Goal: Task Accomplishment & Management: Use online tool/utility

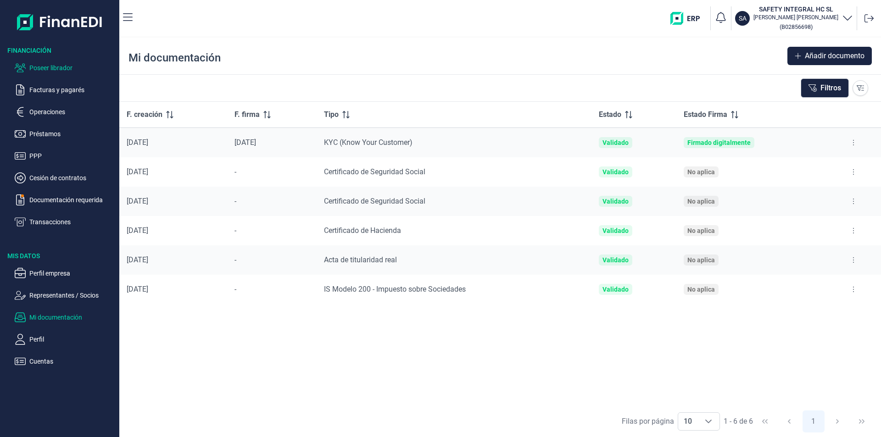
drag, startPoint x: 66, startPoint y: 67, endPoint x: 108, endPoint y: 87, distance: 47.0
click at [66, 67] on p "Poseer librador" at bounding box center [72, 67] width 86 height 11
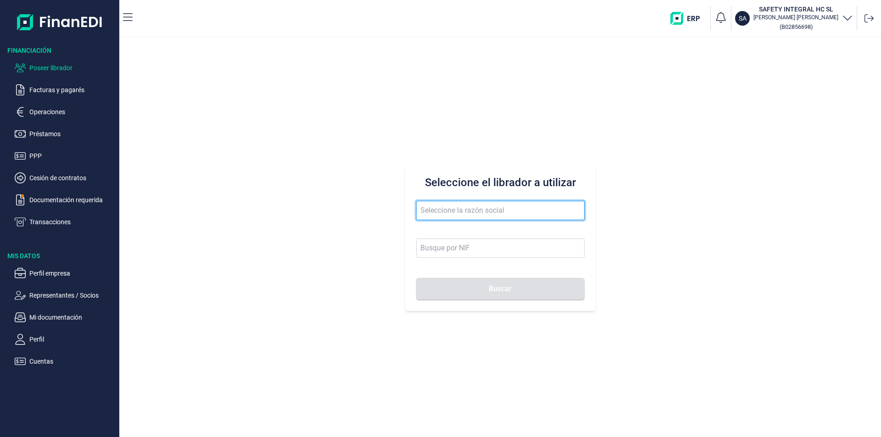
click at [434, 210] on input "text" at bounding box center [500, 210] width 168 height 19
click at [427, 211] on input "sobiu forest" at bounding box center [500, 210] width 168 height 19
click at [464, 212] on input "sibiu forest" at bounding box center [500, 210] width 168 height 19
drag, startPoint x: 451, startPoint y: 208, endPoint x: 407, endPoint y: 201, distance: 43.7
click at [407, 201] on div "Seleccione el librador a utilizar sibiu Buscar" at bounding box center [500, 237] width 190 height 147
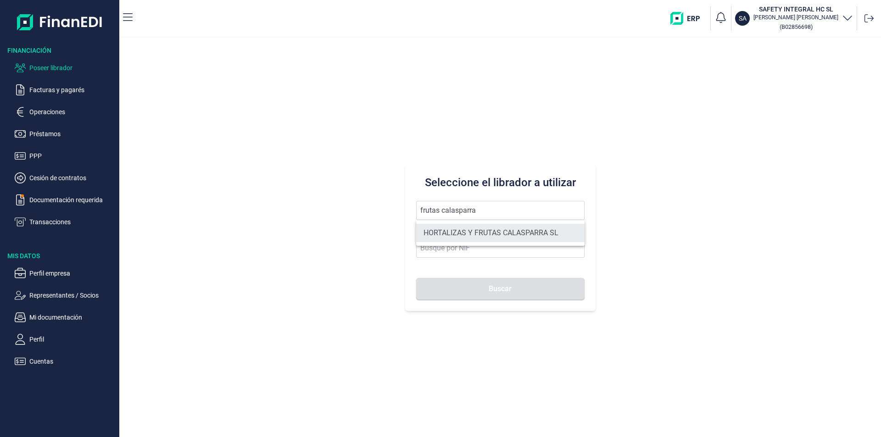
click at [474, 233] on li "HORTALIZAS Y FRUTAS CALASPARRA SL" at bounding box center [500, 233] width 168 height 18
type input "HORTALIZAS Y FRUTAS CALASPARRA SL"
type input "B10704583"
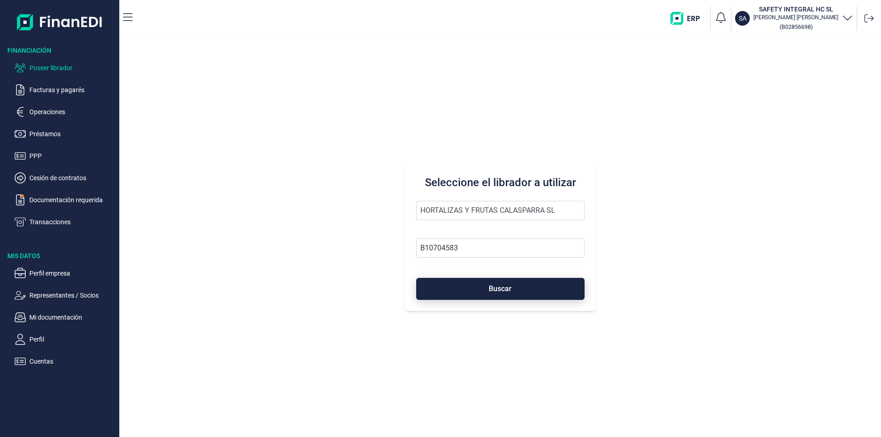
click at [489, 290] on span "Buscar" at bounding box center [500, 288] width 23 height 7
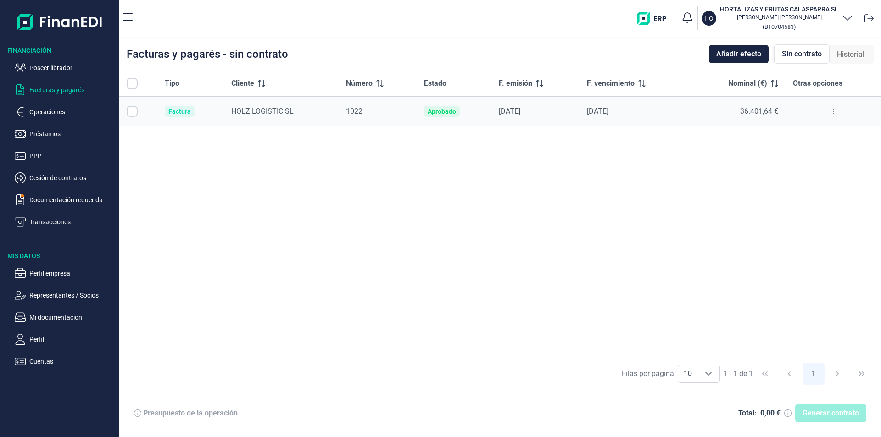
checkbox input "true"
click at [60, 67] on p "Poseer librador" at bounding box center [72, 67] width 86 height 11
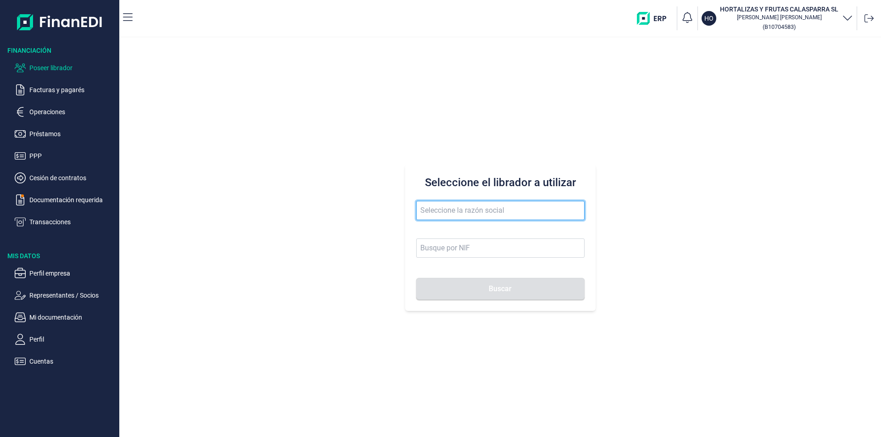
click at [449, 214] on input "text" at bounding box center [500, 210] width 168 height 19
type input "o"
type input "[PERSON_NAME]"
drag, startPoint x: 466, startPoint y: 209, endPoint x: 409, endPoint y: 206, distance: 56.5
click at [409, 206] on div "Seleccione el librador a utilizar [PERSON_NAME]" at bounding box center [500, 237] width 190 height 147
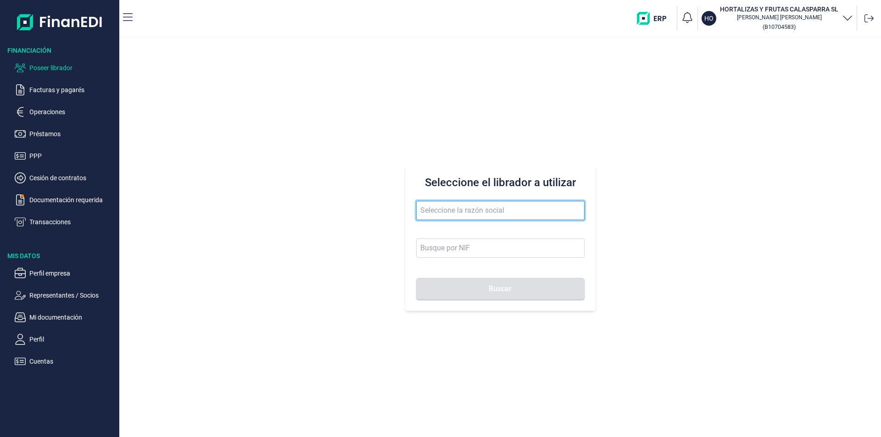
click at [433, 207] on input "text" at bounding box center [500, 210] width 168 height 19
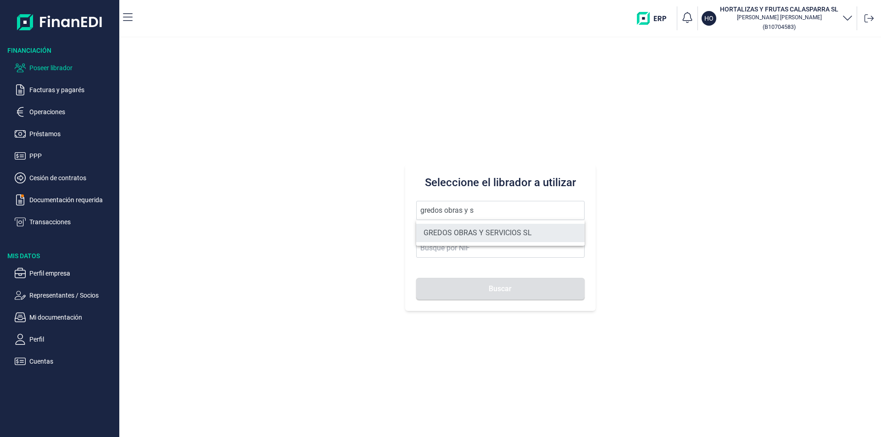
click at [466, 233] on li "GREDOS OBRAS Y SERVICIOS SL" at bounding box center [500, 233] width 168 height 18
type input "GREDOS OBRAS Y SERVICIOS SL"
type input "B47780515"
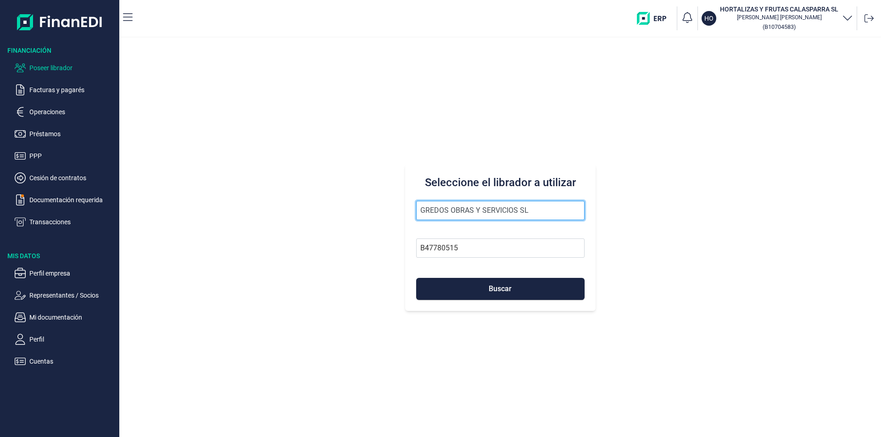
drag, startPoint x: 430, startPoint y: 207, endPoint x: 439, endPoint y: 210, distance: 9.7
click at [431, 208] on input "GREDOS OBRAS Y SERVICIOS SL" at bounding box center [500, 210] width 168 height 19
drag, startPoint x: 537, startPoint y: 211, endPoint x: 411, endPoint y: 204, distance: 125.9
click at [413, 204] on div "Seleccione el librador a utilizar GREDOS OBRAS Y SERVICIOS SL B47780515 Buscar" at bounding box center [500, 237] width 190 height 147
type input "cantera las pile"
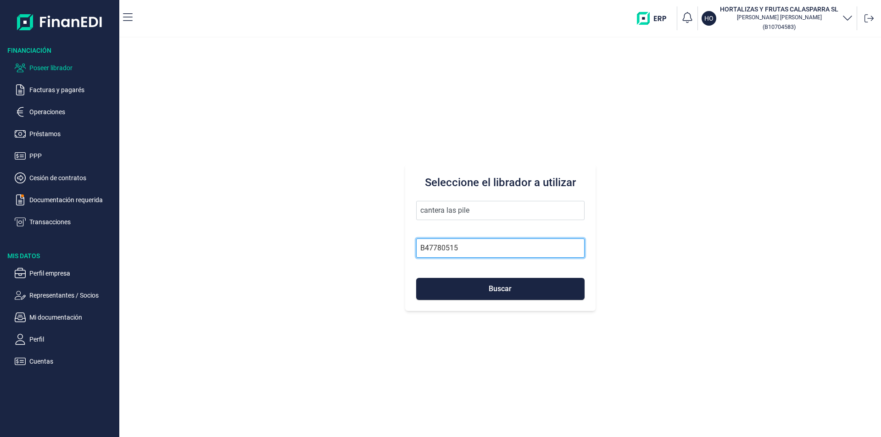
drag, startPoint x: 430, startPoint y: 249, endPoint x: 403, endPoint y: 247, distance: 26.7
click at [403, 247] on div "Seleccione el librador a utilizar cantera las pile B47780515 Buscar" at bounding box center [500, 238] width 762 height 400
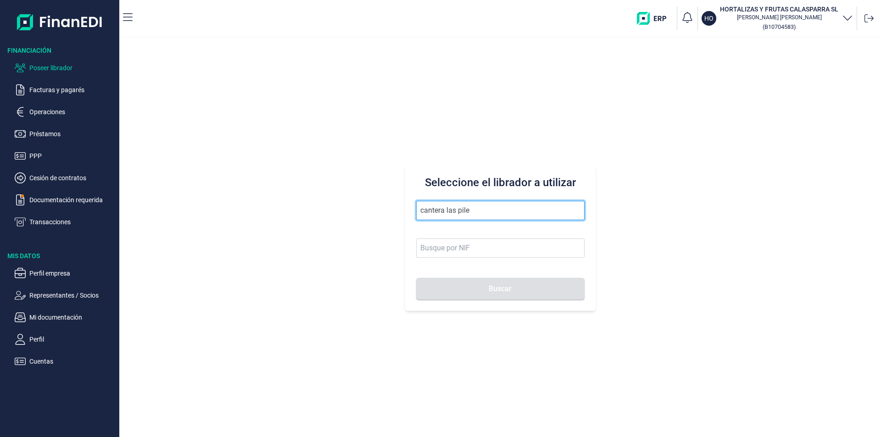
click at [474, 213] on input "cantera las pile" at bounding box center [500, 210] width 168 height 19
click at [474, 209] on input "cantera las pile" at bounding box center [500, 210] width 168 height 19
drag, startPoint x: 474, startPoint y: 209, endPoint x: 399, endPoint y: 205, distance: 74.9
click at [399, 205] on div "Seleccione el librador a utilizar cantera las pile Buscar" at bounding box center [500, 238] width 762 height 400
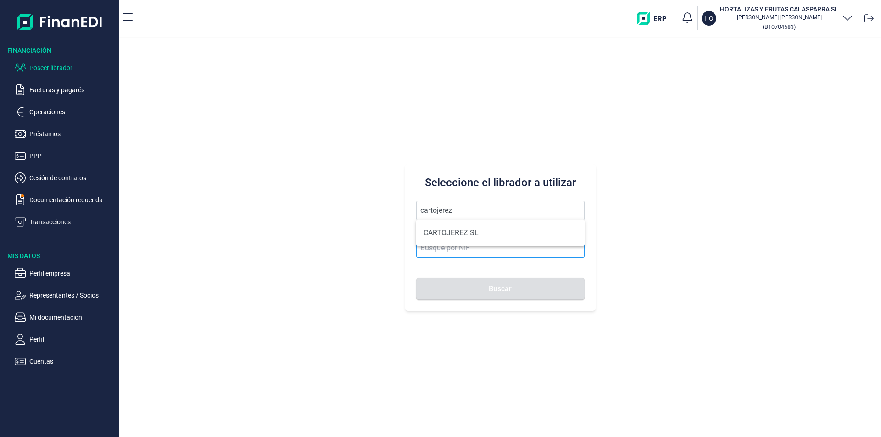
drag, startPoint x: 484, startPoint y: 230, endPoint x: 477, endPoint y: 251, distance: 21.8
click at [483, 230] on li "CARTOJEREZ SL" at bounding box center [500, 233] width 168 height 18
type input "CARTOJEREZ SL"
type input "B11824596"
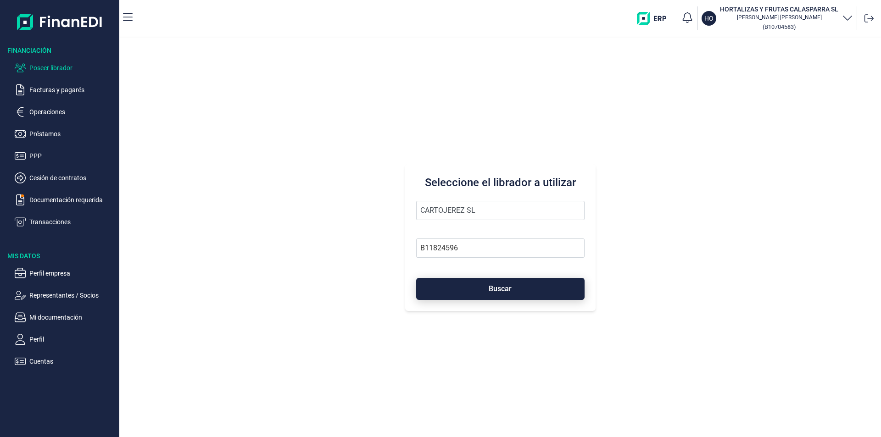
click at [475, 287] on button "Buscar" at bounding box center [500, 289] width 168 height 22
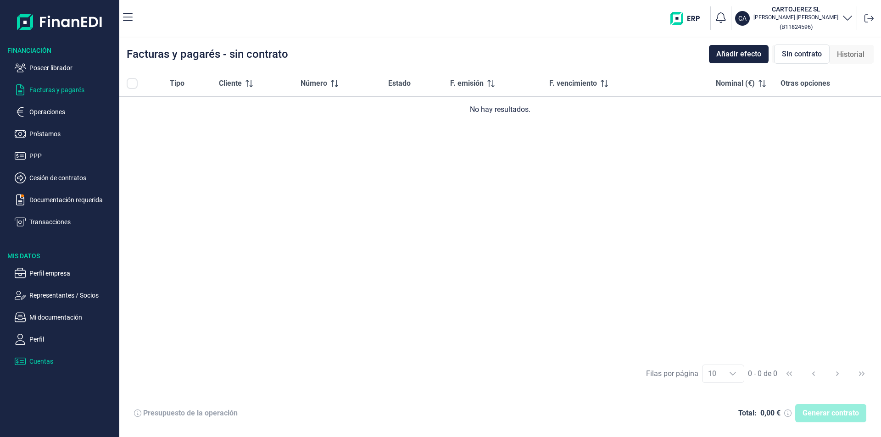
click at [42, 361] on p "Cuentas" at bounding box center [72, 361] width 86 height 11
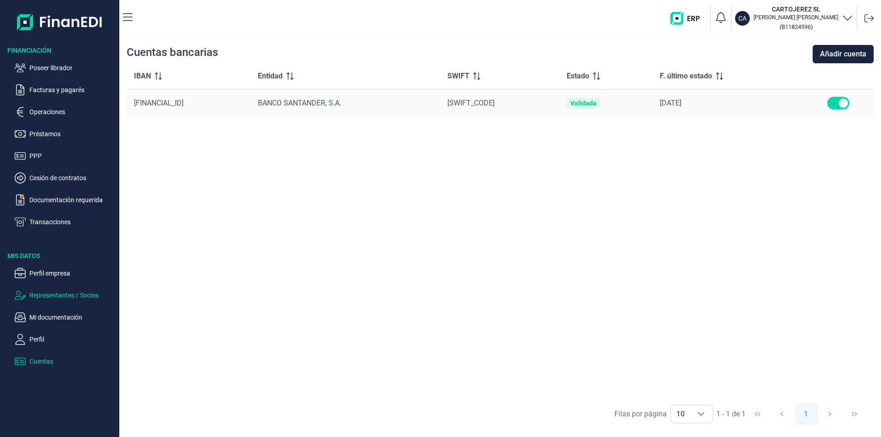
click at [53, 294] on p "Representantes / Socios" at bounding box center [72, 295] width 86 height 11
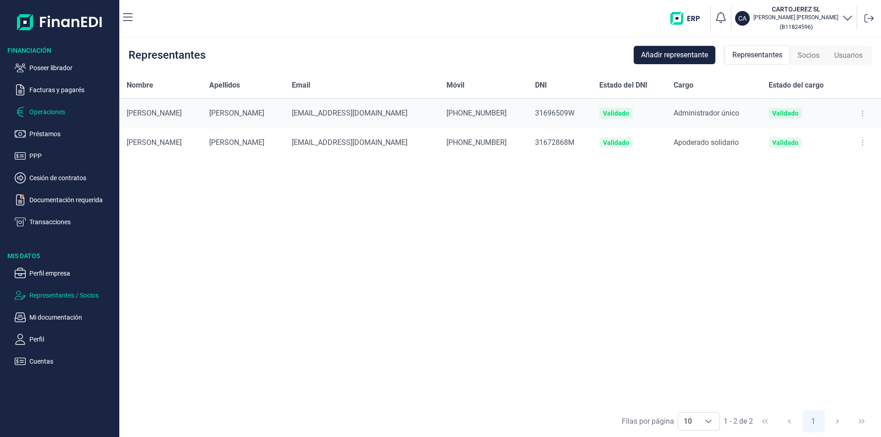
click at [48, 111] on p "Operaciones" at bounding box center [72, 111] width 86 height 11
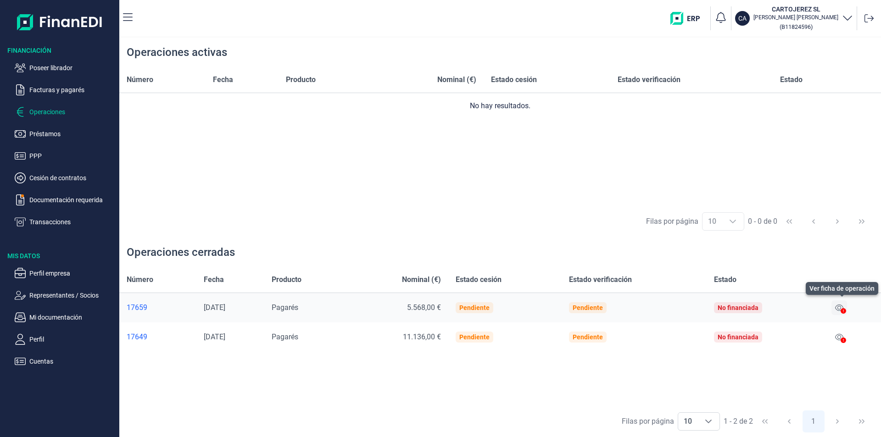
click at [839, 308] on icon at bounding box center [839, 307] width 8 height 7
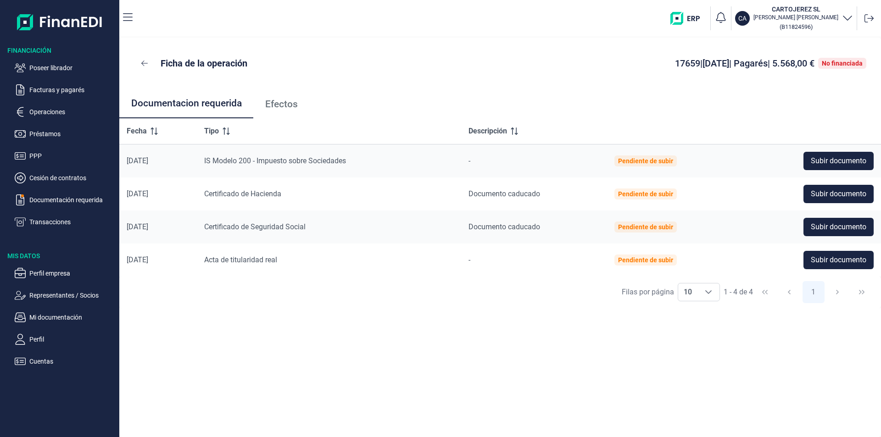
click at [291, 106] on span "Efectos" at bounding box center [281, 105] width 33 height 10
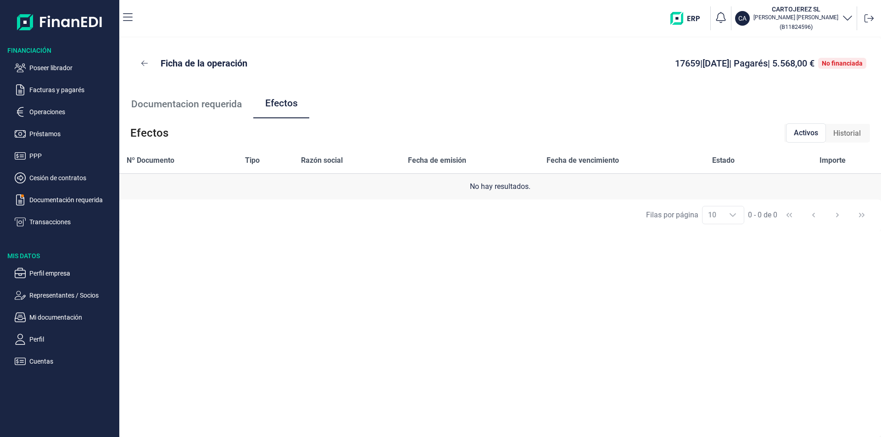
click at [837, 134] on span "Historial" at bounding box center [847, 133] width 28 height 11
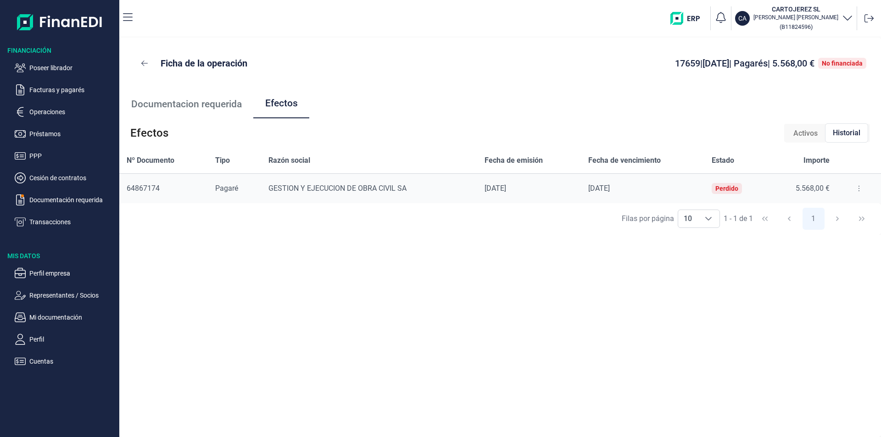
click at [858, 186] on icon at bounding box center [859, 188] width 2 height 7
click at [831, 212] on span "Detalles efecto" at bounding box center [829, 211] width 42 height 9
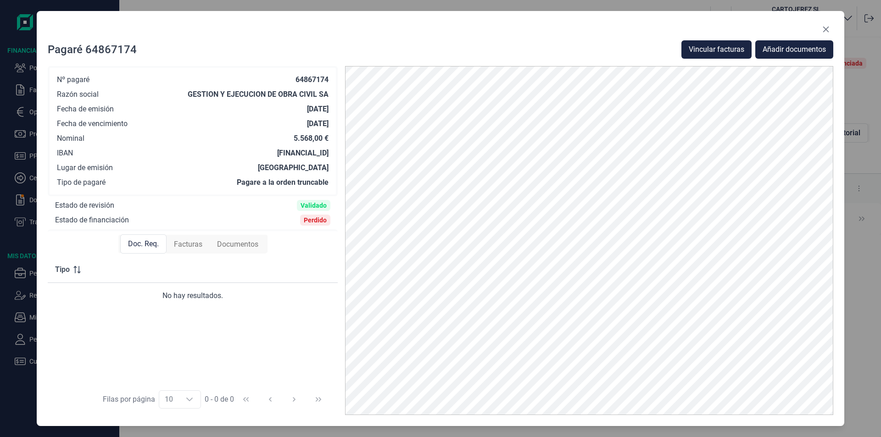
click at [831, 22] on div at bounding box center [826, 29] width 15 height 15
click at [822, 31] on icon "Close" at bounding box center [825, 29] width 7 height 7
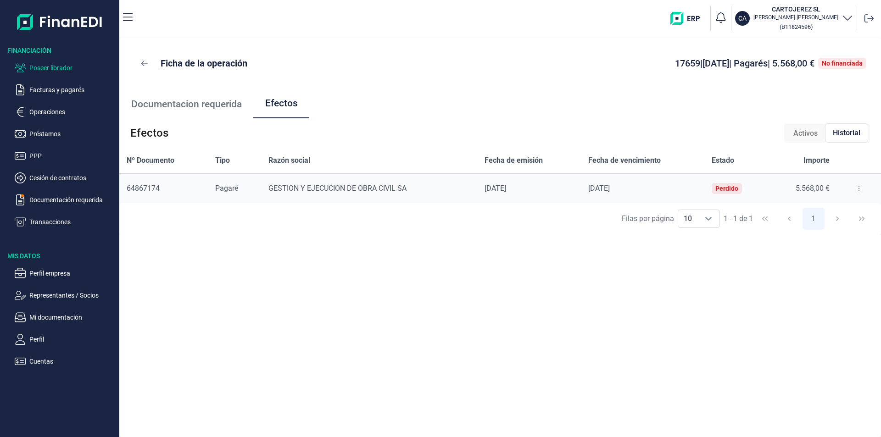
click at [56, 70] on p "Poseer librador" at bounding box center [72, 67] width 86 height 11
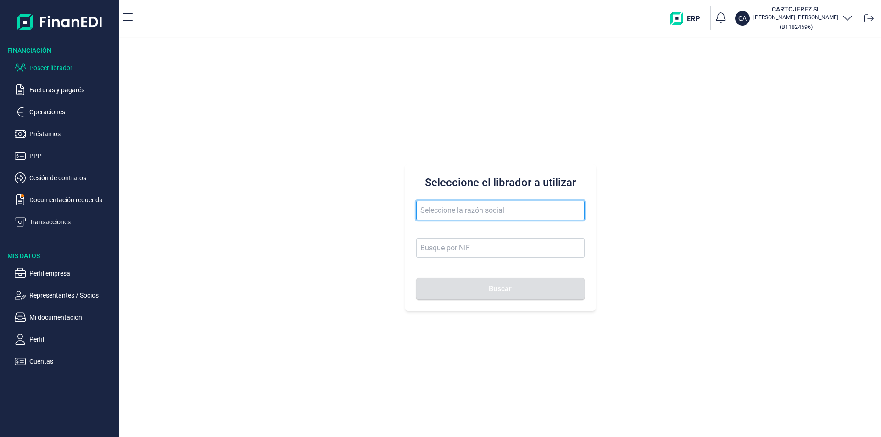
click at [429, 209] on input "text" at bounding box center [500, 210] width 168 height 19
click at [475, 213] on input "soleras pavisan" at bounding box center [500, 210] width 168 height 19
drag, startPoint x: 479, startPoint y: 212, endPoint x: 442, endPoint y: 206, distance: 36.8
click at [442, 206] on input "soleras pavisan" at bounding box center [500, 210] width 168 height 19
click at [416, 278] on button "Buscar" at bounding box center [500, 289] width 168 height 22
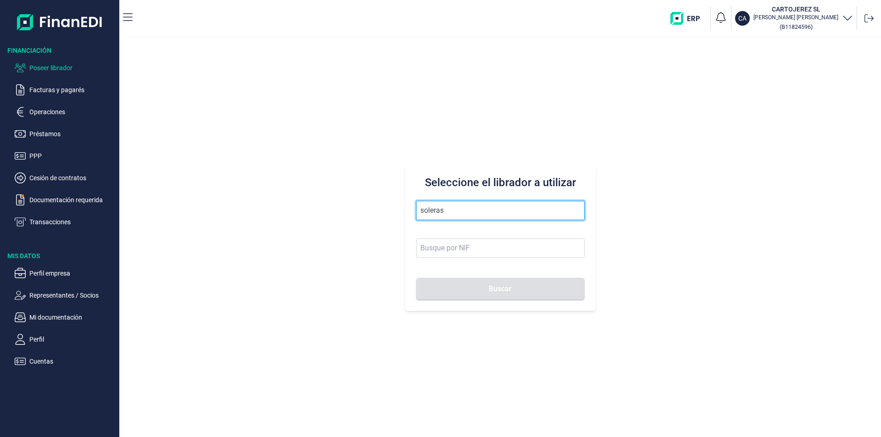
click at [448, 208] on input "soleras" at bounding box center [500, 210] width 168 height 19
click at [455, 206] on input "soleras" at bounding box center [500, 210] width 168 height 19
drag, startPoint x: 448, startPoint y: 216, endPoint x: 412, endPoint y: 214, distance: 36.3
click at [412, 214] on div "Seleccione el librador a utilizar soleras Buscar" at bounding box center [500, 237] width 190 height 147
click at [463, 210] on input "emacris" at bounding box center [500, 210] width 168 height 19
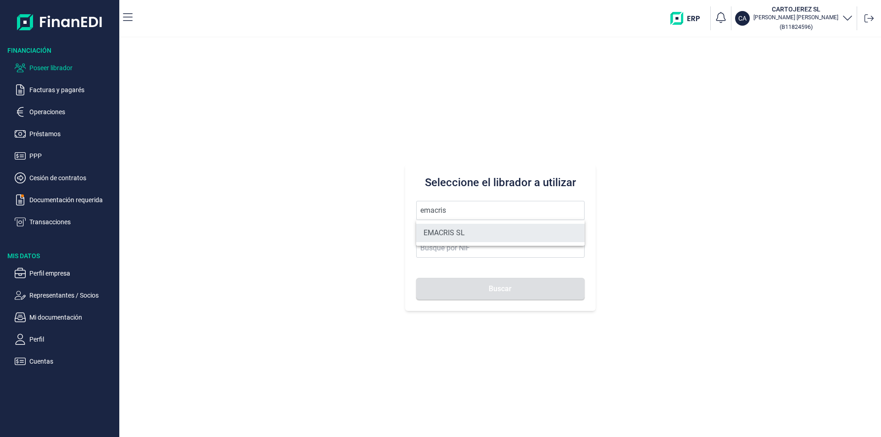
click at [456, 235] on li "EMACRIS SL" at bounding box center [500, 233] width 168 height 18
type input "EMACRIS SL"
type input "B46991840"
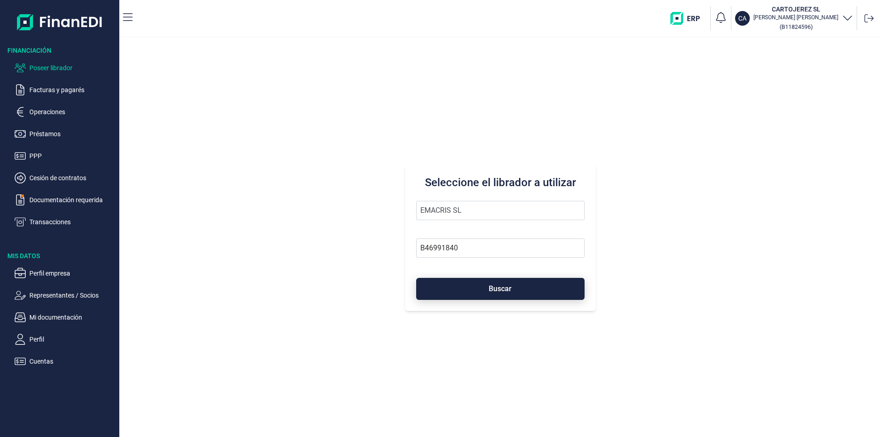
click at [477, 285] on button "Buscar" at bounding box center [500, 289] width 168 height 22
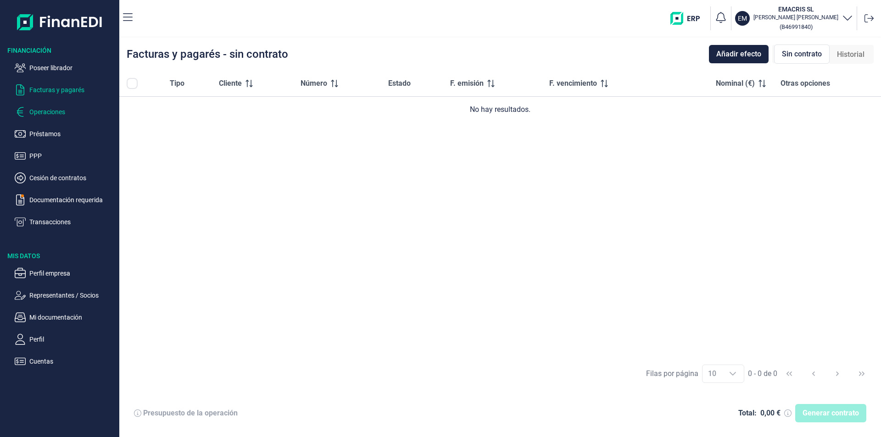
click at [60, 113] on p "Operaciones" at bounding box center [72, 111] width 86 height 11
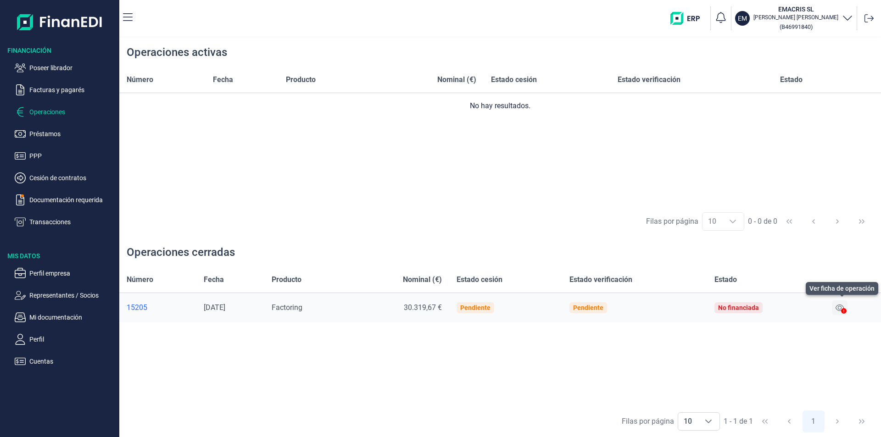
click at [841, 306] on icon at bounding box center [840, 307] width 8 height 7
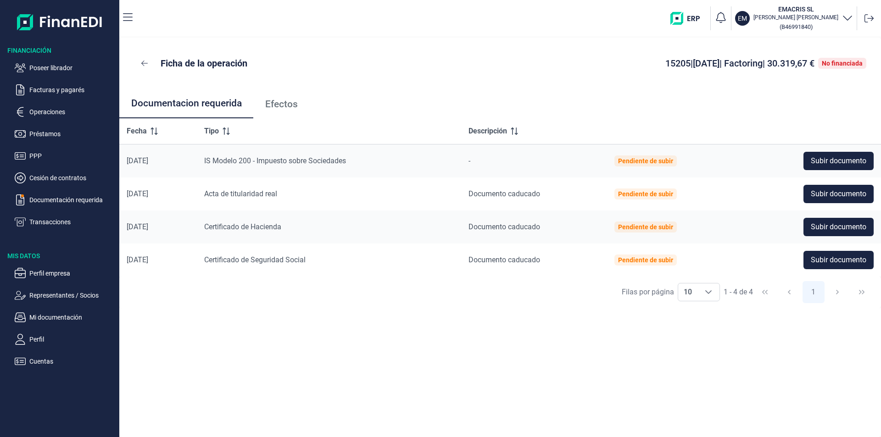
click at [284, 104] on span "Efectos" at bounding box center [281, 105] width 33 height 10
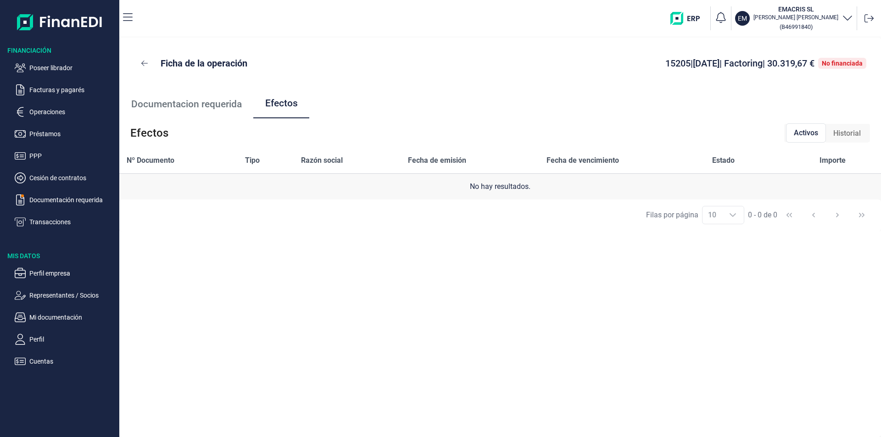
click at [843, 135] on span "Historial" at bounding box center [847, 133] width 28 height 11
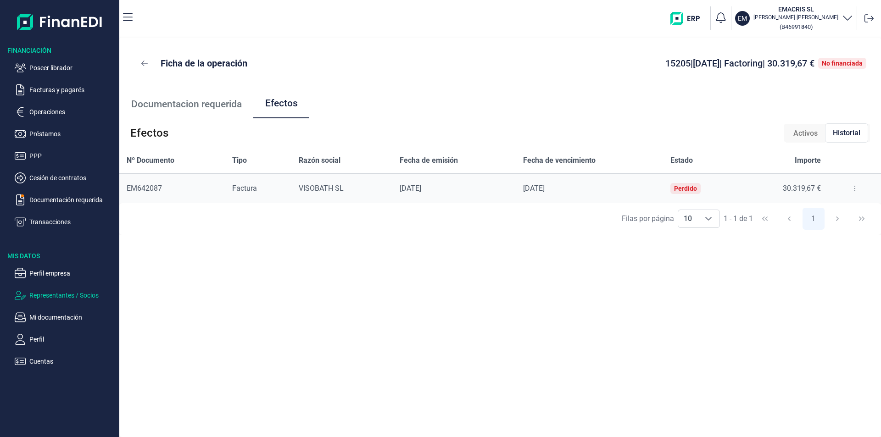
click at [50, 295] on p "Representantes / Socios" at bounding box center [72, 295] width 86 height 11
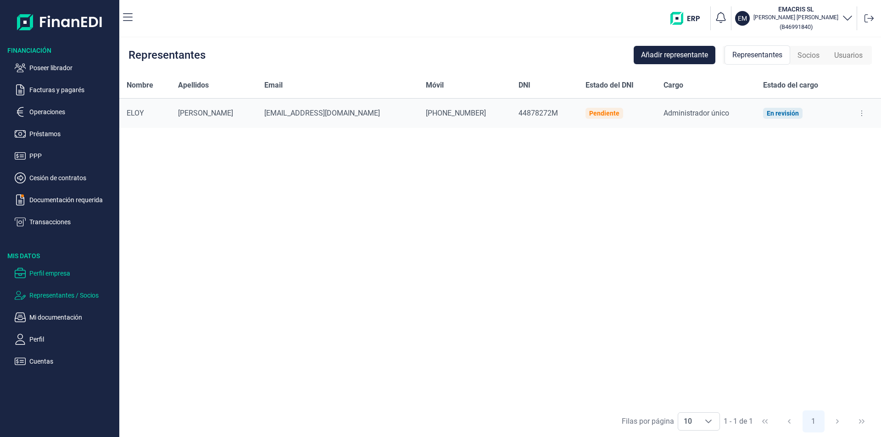
click at [57, 275] on p "Perfil empresa" at bounding box center [72, 273] width 86 height 11
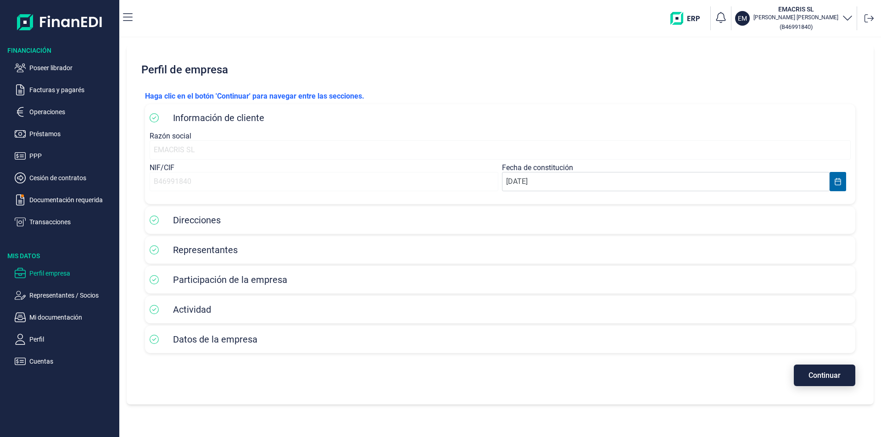
click at [807, 376] on button "Continuar" at bounding box center [824, 376] width 61 height 22
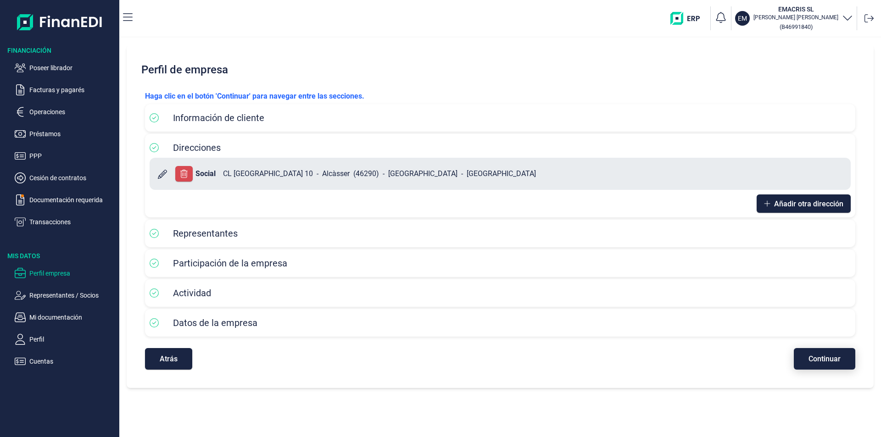
click at [820, 359] on span "Continuar" at bounding box center [825, 359] width 32 height 7
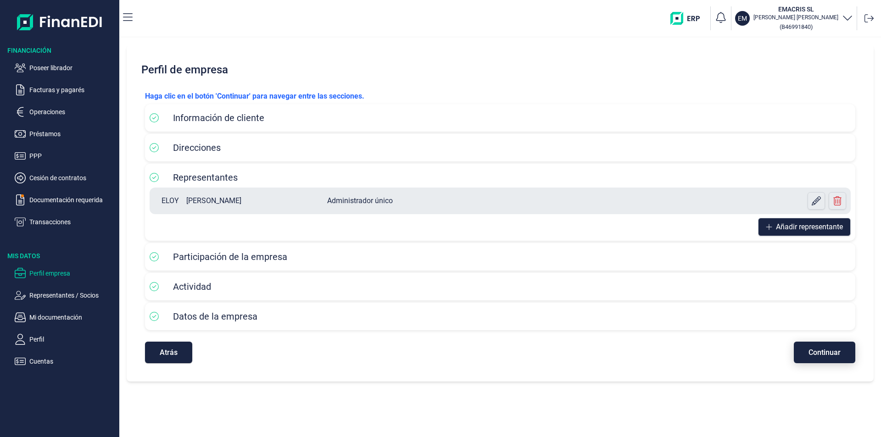
click at [825, 354] on span "Continuar" at bounding box center [825, 352] width 32 height 7
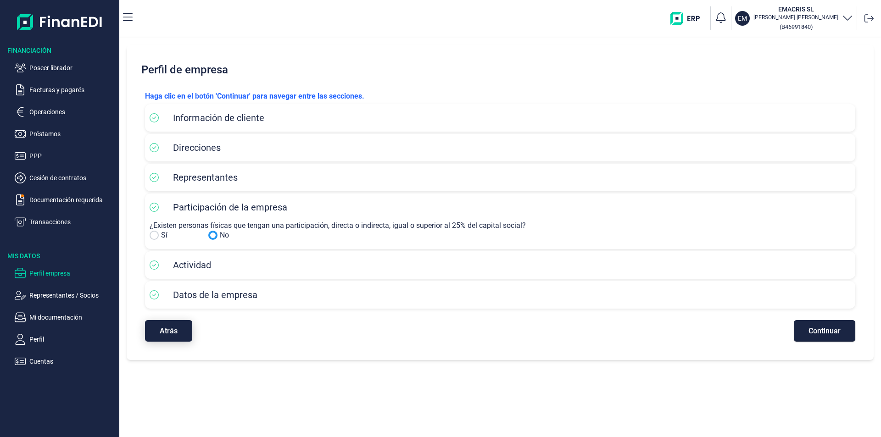
click at [176, 334] on span "Atrás" at bounding box center [169, 331] width 18 height 7
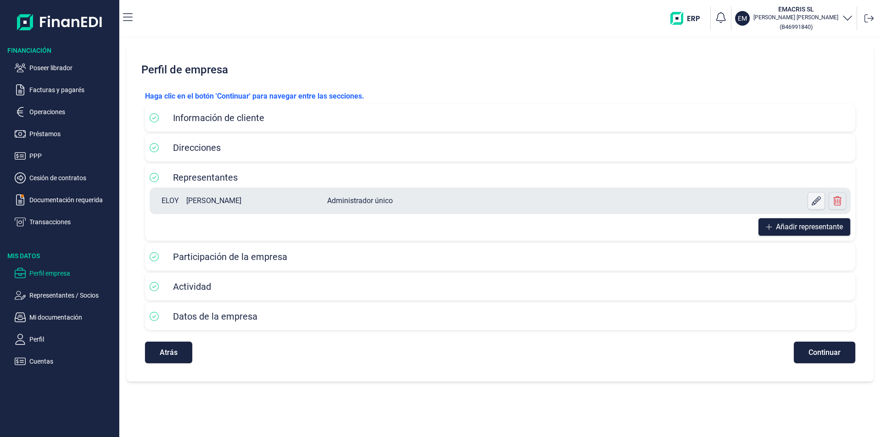
click at [816, 198] on icon at bounding box center [816, 200] width 9 height 9
select select "ES"
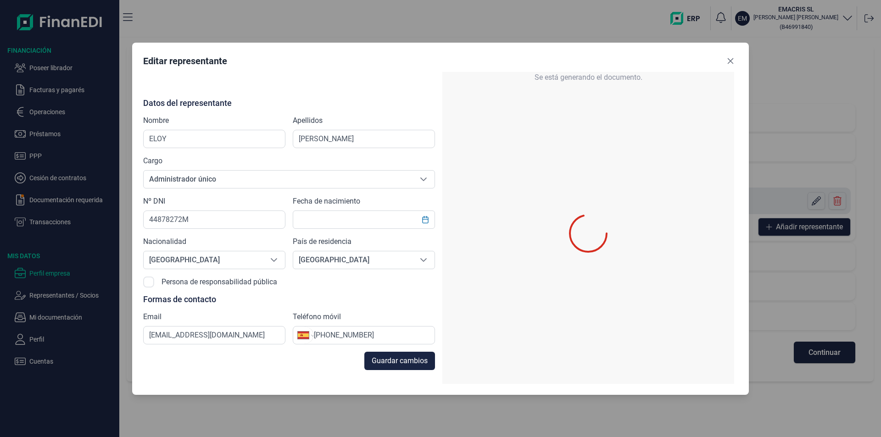
type input "[DATE]"
click at [731, 57] on icon "Close" at bounding box center [730, 60] width 7 height 7
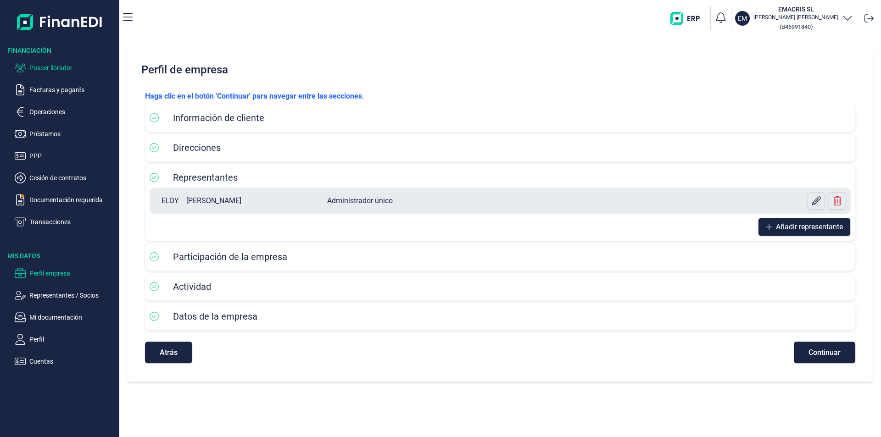
click at [72, 68] on p "Poseer librador" at bounding box center [72, 67] width 86 height 11
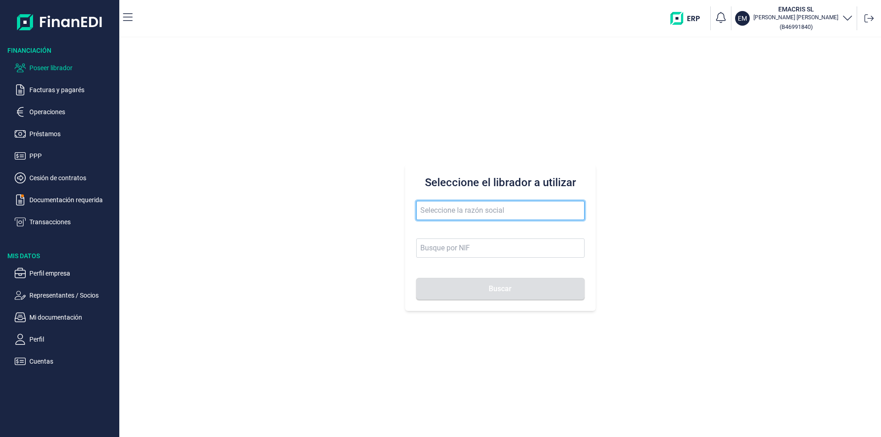
click at [434, 207] on input "text" at bounding box center [500, 210] width 168 height 19
type input "c"
click at [467, 213] on input "cercoroig" at bounding box center [500, 210] width 168 height 19
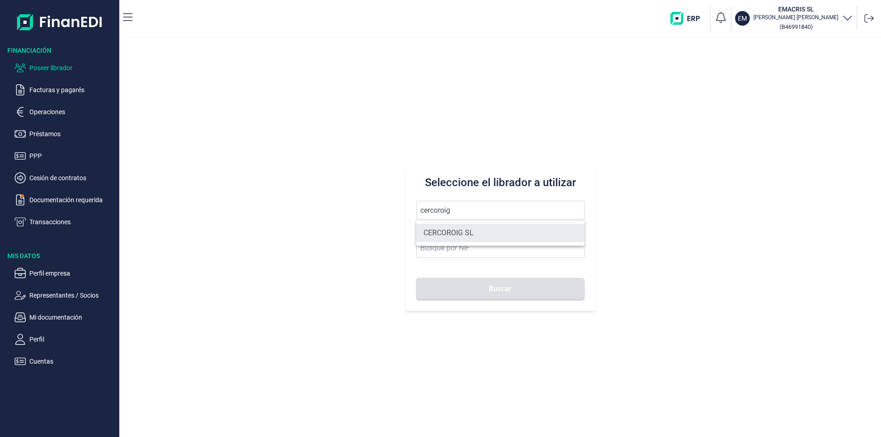
click at [456, 231] on li "CERCOROIG SL" at bounding box center [500, 233] width 168 height 18
type input "CERCOROIG SL"
type input "B98297526"
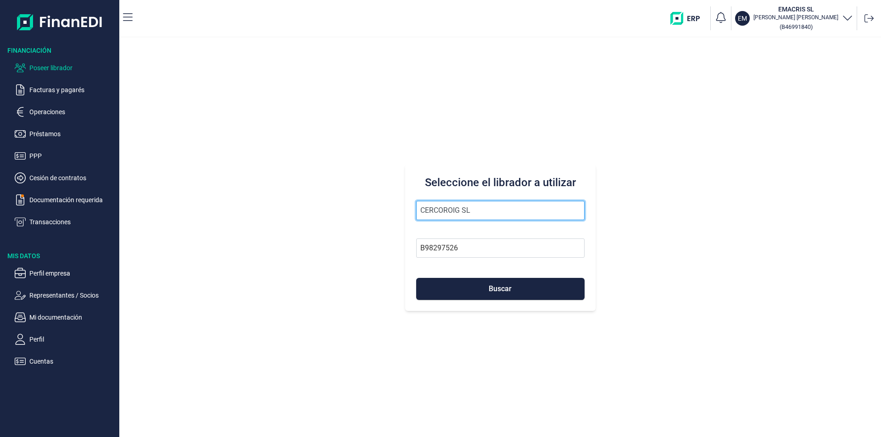
drag, startPoint x: 482, startPoint y: 212, endPoint x: 420, endPoint y: 205, distance: 62.3
click at [420, 205] on input "CERCOROIG SL" at bounding box center [500, 210] width 168 height 19
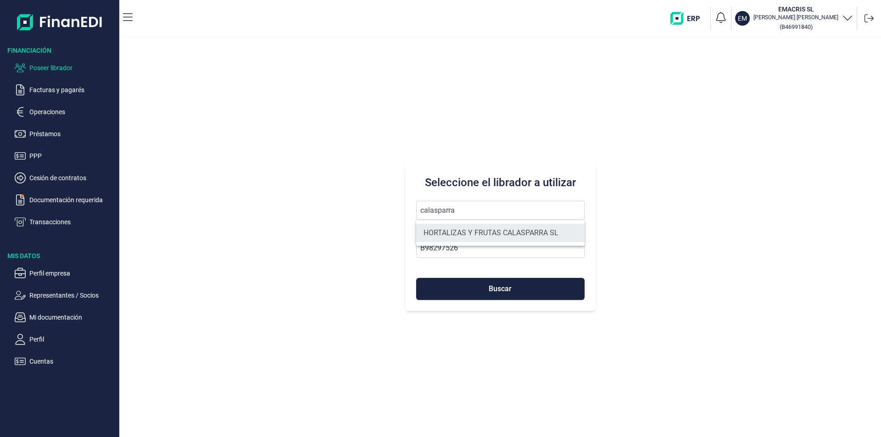
click at [502, 229] on li "HORTALIZAS Y FRUTAS CALASPARRA SL" at bounding box center [500, 233] width 168 height 18
type input "HORTALIZAS Y FRUTAS CALASPARRA SL"
type input "B10704583"
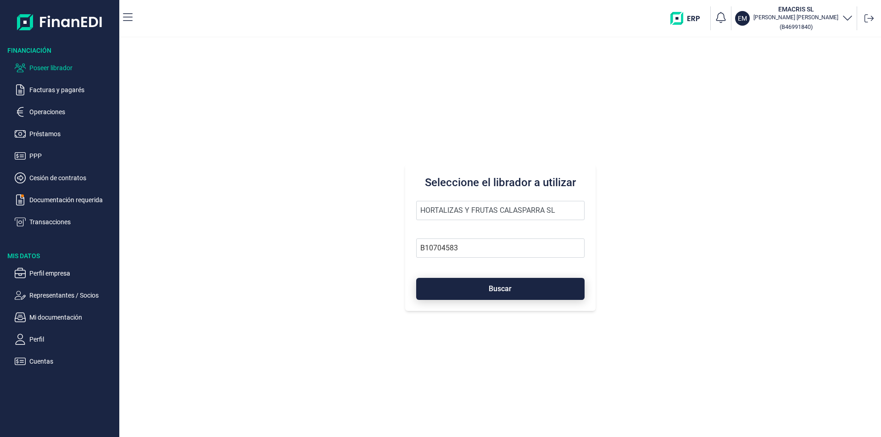
click at [499, 292] on span "Buscar" at bounding box center [500, 288] width 23 height 7
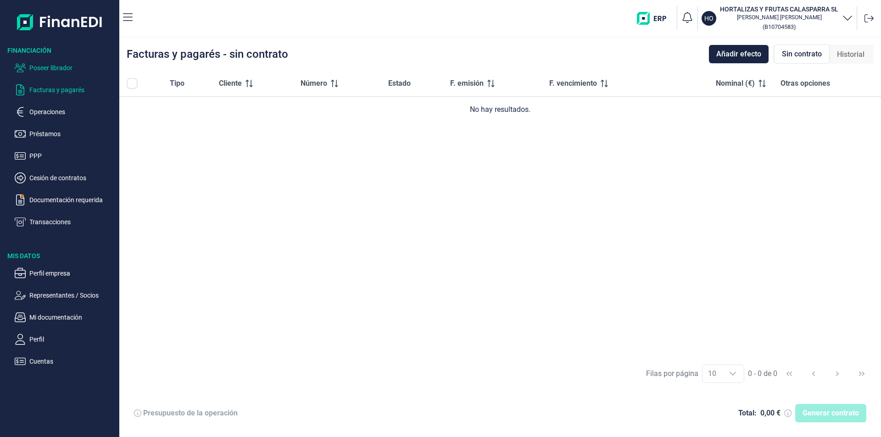
click at [55, 68] on p "Poseer librador" at bounding box center [72, 67] width 86 height 11
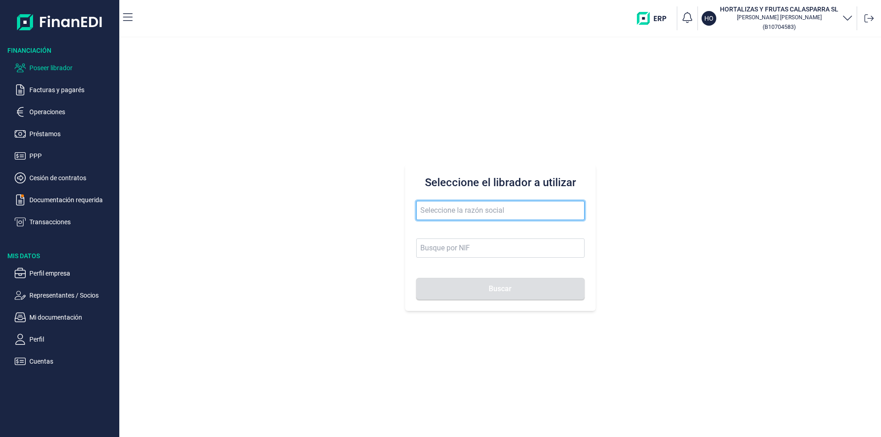
click at [436, 212] on input "text" at bounding box center [500, 210] width 168 height 19
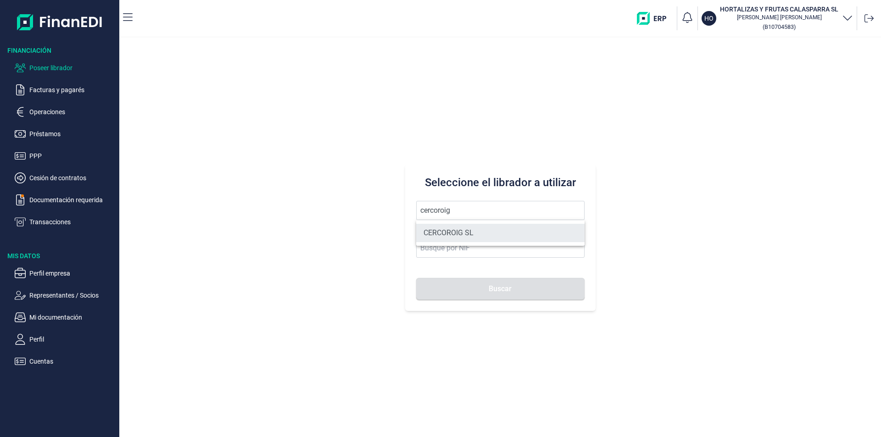
click at [456, 233] on li "CERCOROIG SL" at bounding box center [500, 233] width 168 height 18
type input "CERCOROIG SL"
type input "B98297526"
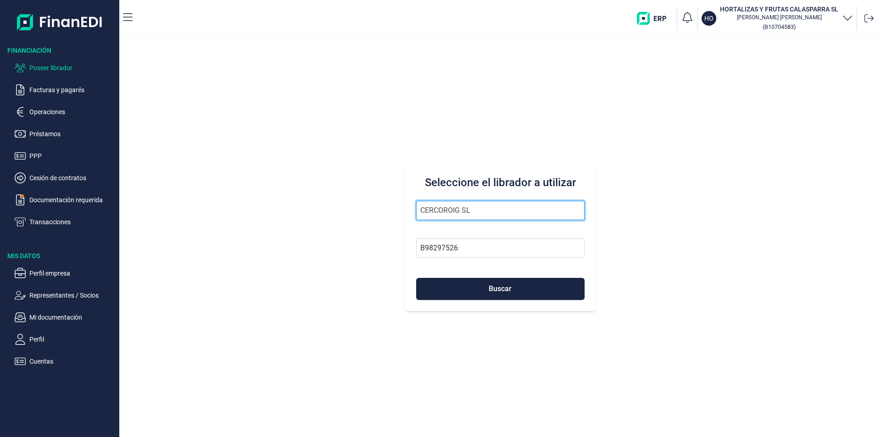
click at [446, 209] on input "CERCOROIG SL" at bounding box center [500, 210] width 168 height 19
drag, startPoint x: 473, startPoint y: 209, endPoint x: 415, endPoint y: 207, distance: 57.4
click at [415, 207] on div "Seleccione el librador a utilizar CERCOROIG SL B98297526 Buscar" at bounding box center [500, 237] width 190 height 147
drag, startPoint x: 462, startPoint y: 209, endPoint x: 414, endPoint y: 210, distance: 47.3
click at [414, 210] on div "Seleccione el librador a utilizar cerrameca B98297526 Buscar" at bounding box center [500, 237] width 190 height 147
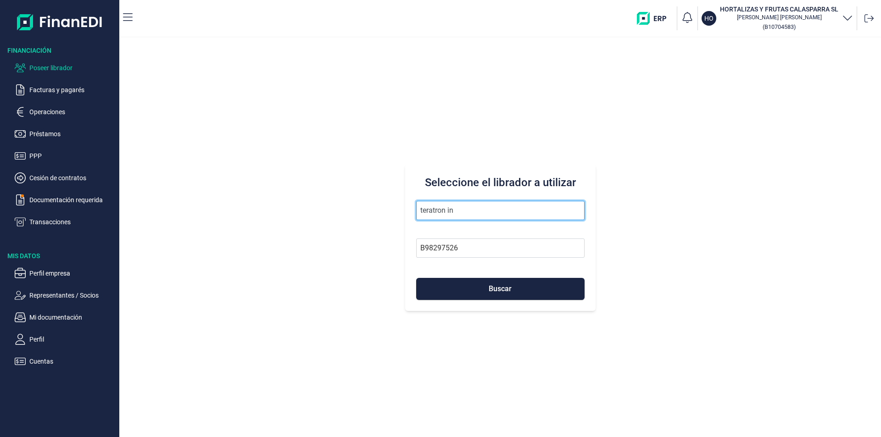
click at [463, 212] on input "teratron in" at bounding box center [500, 210] width 168 height 19
drag, startPoint x: 437, startPoint y: 212, endPoint x: 448, endPoint y: 211, distance: 10.6
click at [438, 212] on input "teratron" at bounding box center [500, 210] width 168 height 19
drag, startPoint x: 452, startPoint y: 210, endPoint x: 407, endPoint y: 206, distance: 44.6
click at [407, 206] on div "Seleccione el librador a utilizar teratron B98297526 Buscar" at bounding box center [500, 237] width 190 height 147
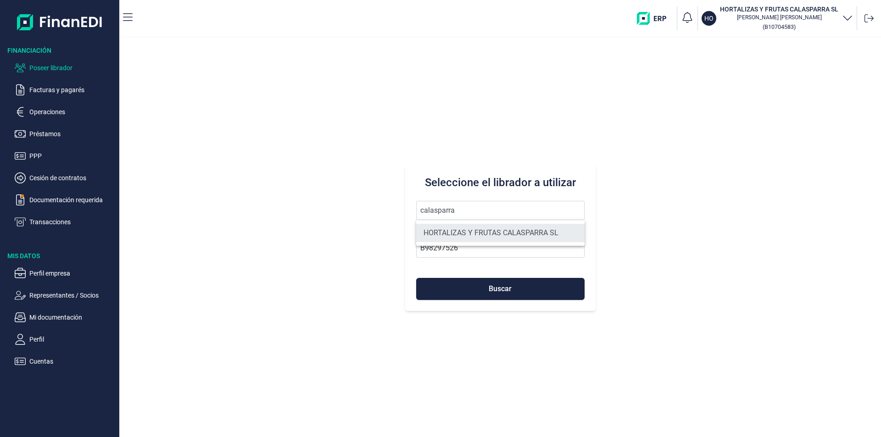
click at [477, 233] on li "HORTALIZAS Y FRUTAS CALASPARRA SL" at bounding box center [500, 233] width 168 height 18
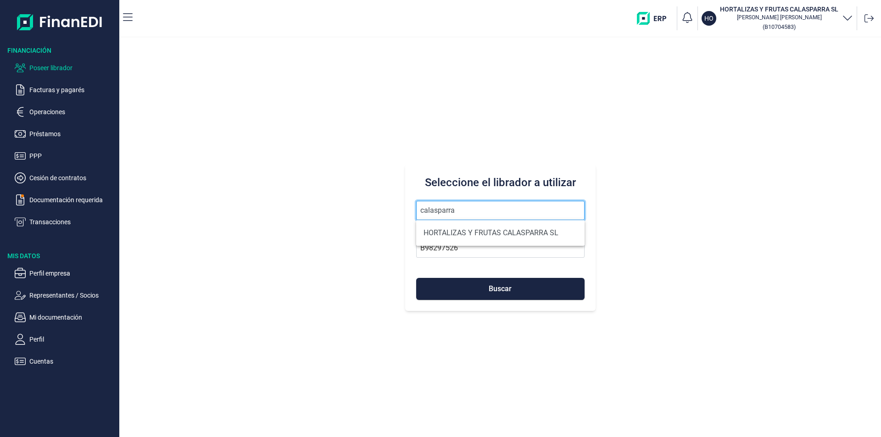
type input "HORTALIZAS Y FRUTAS CALASPARRA SL"
type input "B10704583"
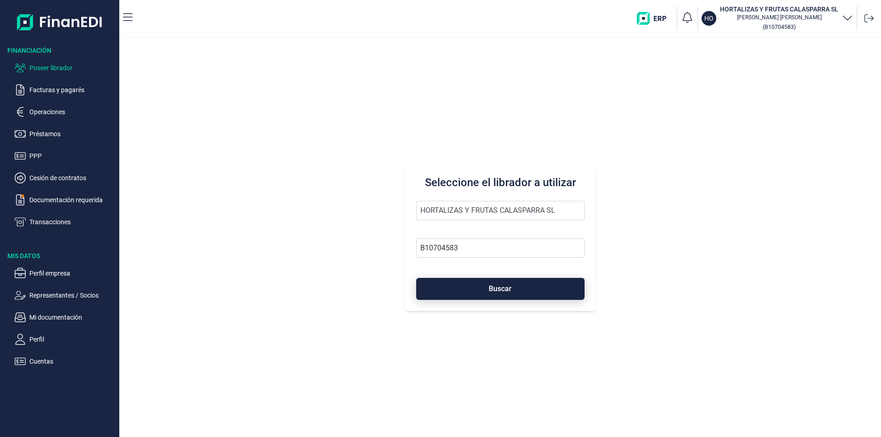
click at [486, 290] on button "Buscar" at bounding box center [500, 289] width 168 height 22
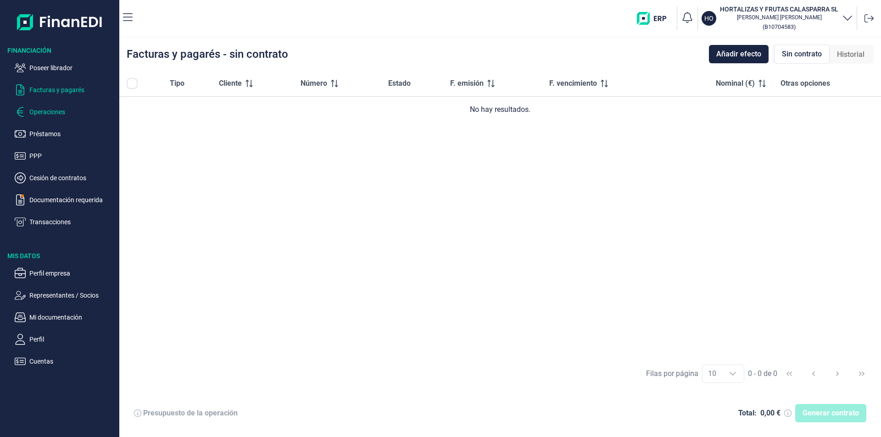
click at [56, 113] on p "Operaciones" at bounding box center [72, 111] width 86 height 11
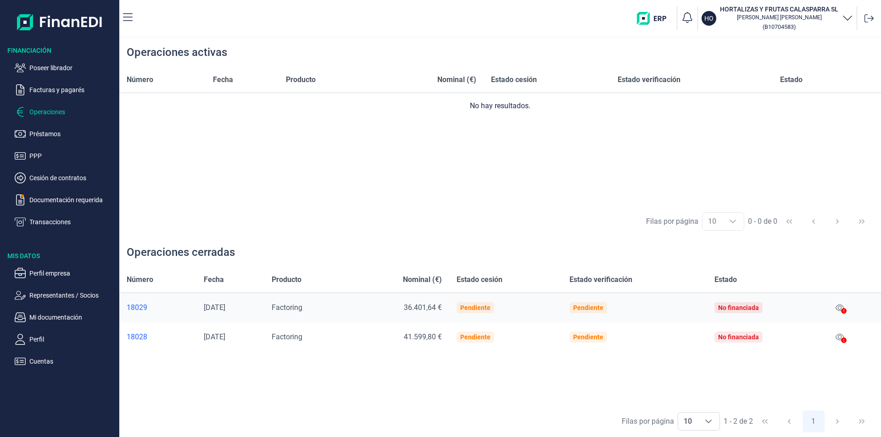
click at [844, 308] on icon at bounding box center [844, 311] width 6 height 6
click at [843, 307] on div at bounding box center [844, 311] width 6 height 11
click at [840, 307] on icon at bounding box center [840, 307] width 8 height 7
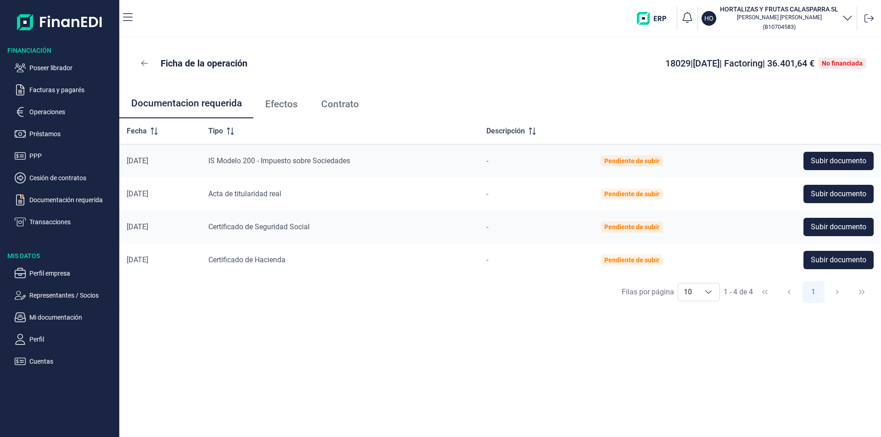
click at [288, 106] on span "Efectos" at bounding box center [281, 105] width 33 height 10
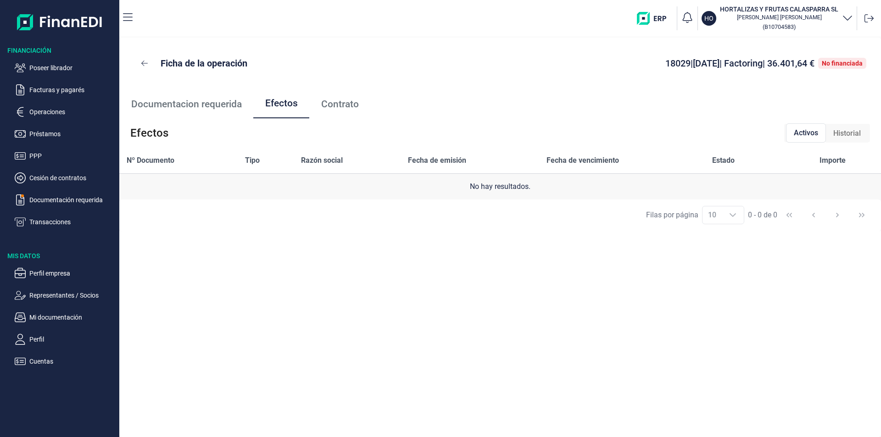
click at [839, 133] on span "Historial" at bounding box center [847, 133] width 28 height 11
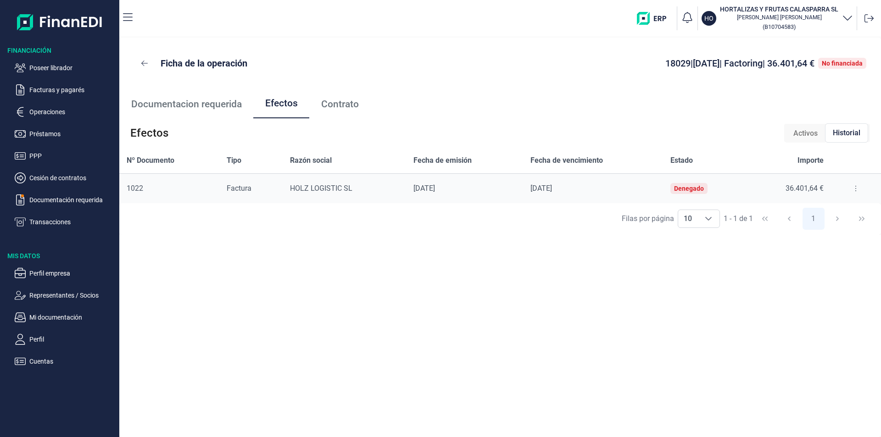
click at [855, 187] on icon at bounding box center [856, 188] width 2 height 7
click at [818, 210] on span "Detalles efecto" at bounding box center [825, 211] width 42 height 9
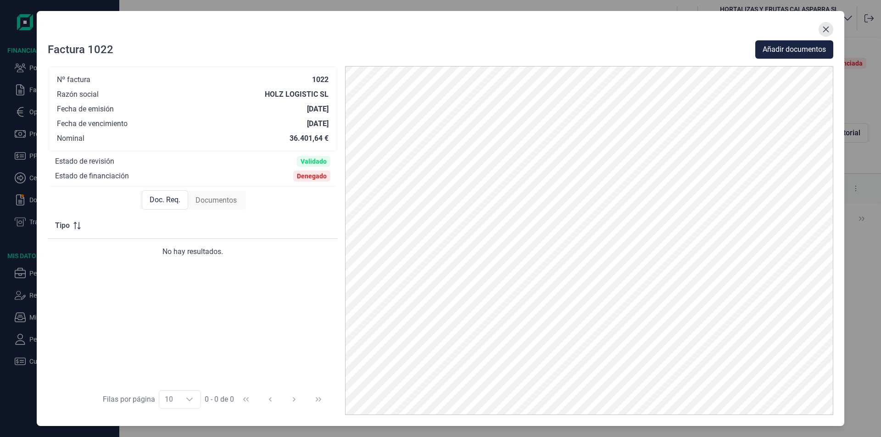
click at [824, 28] on icon "Close" at bounding box center [825, 29] width 7 height 7
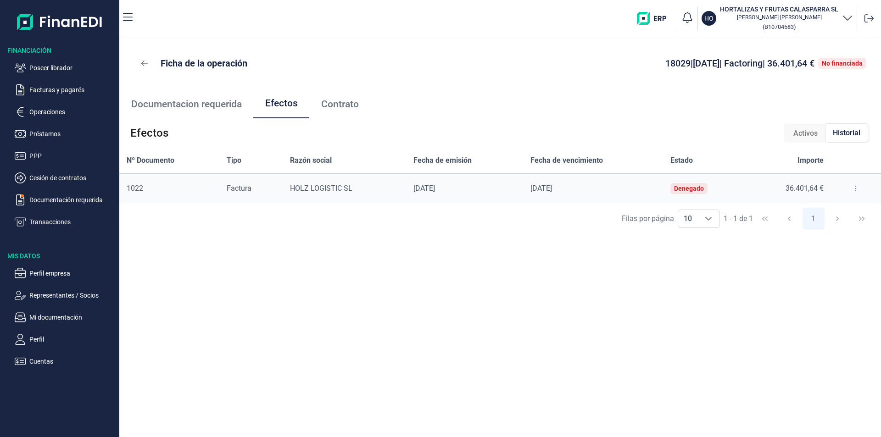
click at [490, 308] on div "Ficha de la operación 18029 | [DATE] | Factoring | 36.401,64 € No financiada Do…" at bounding box center [500, 238] width 762 height 400
drag, startPoint x: 59, startPoint y: 64, endPoint x: 98, endPoint y: 94, distance: 49.1
click at [60, 64] on p "Poseer librador" at bounding box center [72, 67] width 86 height 11
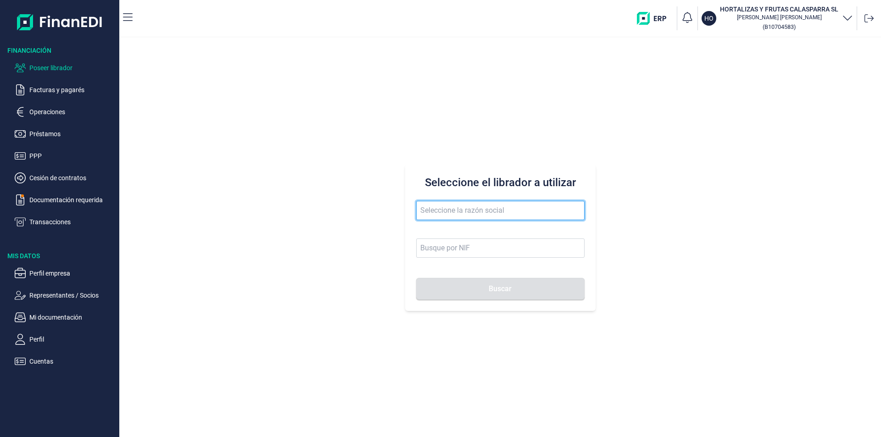
click at [438, 206] on input "text" at bounding box center [500, 210] width 168 height 19
drag, startPoint x: 456, startPoint y: 211, endPoint x: 415, endPoint y: 209, distance: 40.9
click at [415, 209] on div "Seleccione el librador a utilizar barrena Buscar" at bounding box center [500, 237] width 190 height 147
drag, startPoint x: 484, startPoint y: 207, endPoint x: 401, endPoint y: 210, distance: 83.1
click at [401, 210] on div "Seleccione el librador a utilizar jv sistemas de Buscar" at bounding box center [500, 238] width 762 height 400
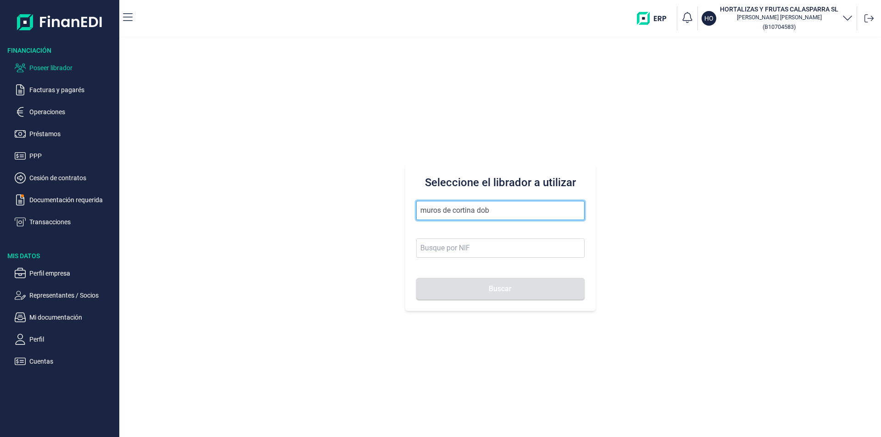
drag, startPoint x: 500, startPoint y: 210, endPoint x: 416, endPoint y: 205, distance: 83.7
click at [416, 205] on input "muros de cortina dob" at bounding box center [500, 210] width 168 height 19
type input "dober"
drag, startPoint x: 465, startPoint y: 210, endPoint x: 411, endPoint y: 208, distance: 54.2
click at [411, 208] on div "Seleccione el librador a utilizar dober Buscar" at bounding box center [500, 237] width 190 height 147
